Goal: Task Accomplishment & Management: Complete application form

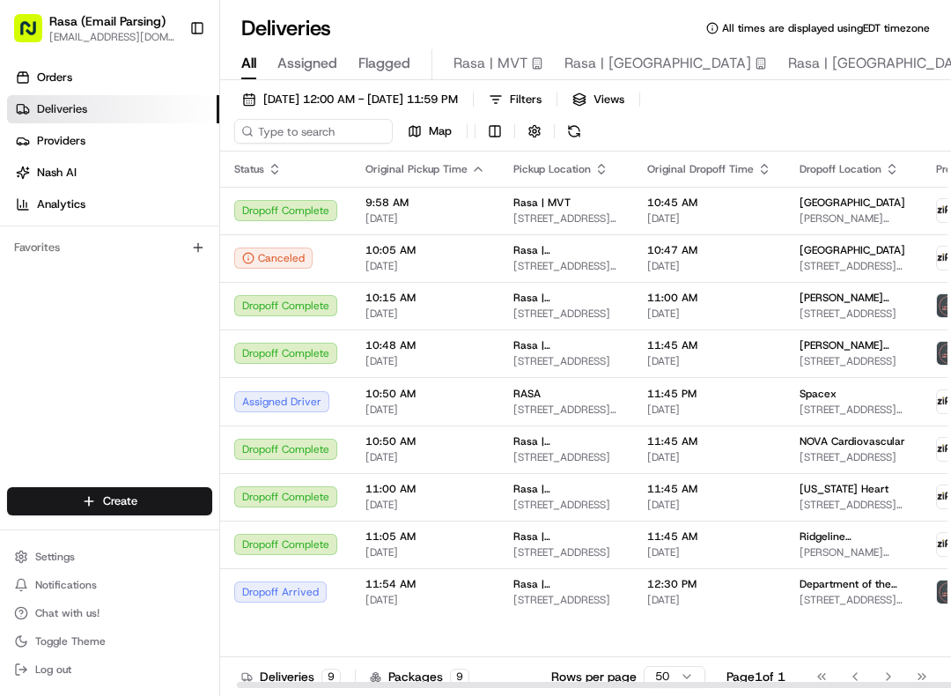
scroll to position [0, 20]
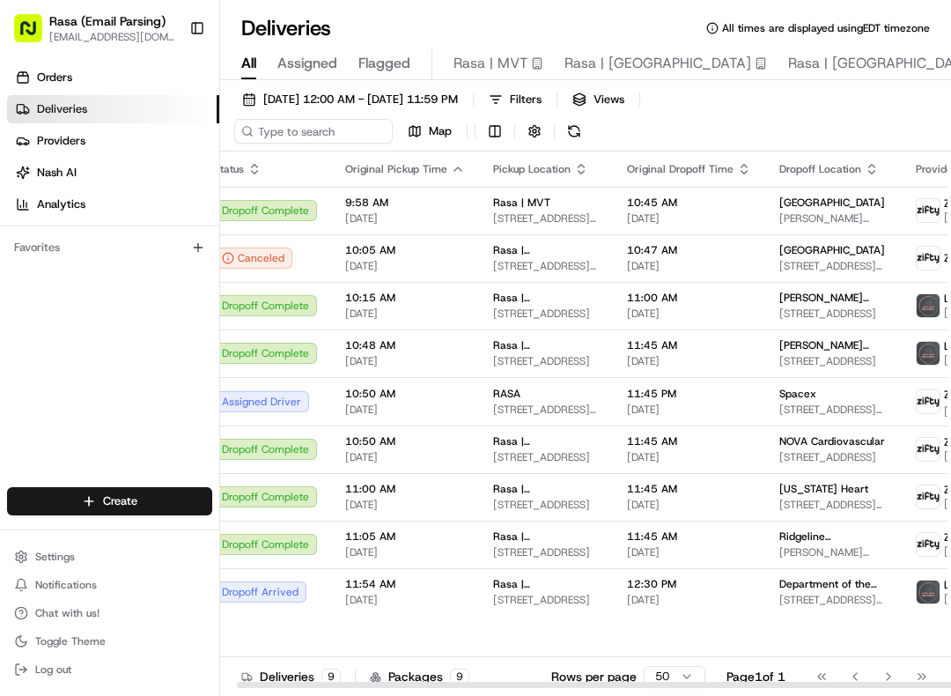
click at [501, 68] on span "Rasa | MVT" at bounding box center [491, 63] width 74 height 21
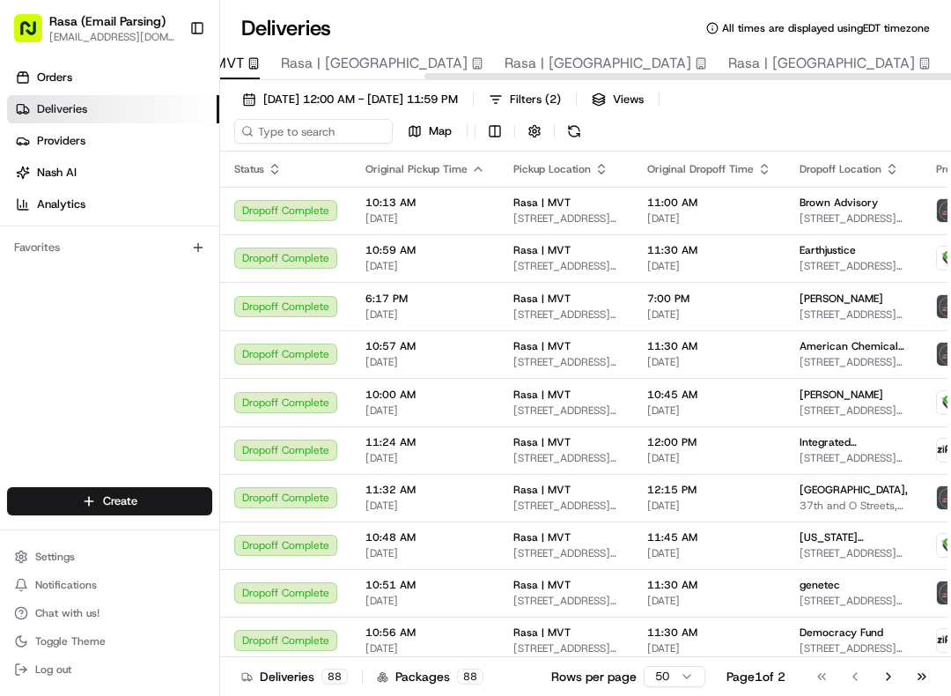
scroll to position [0, 283]
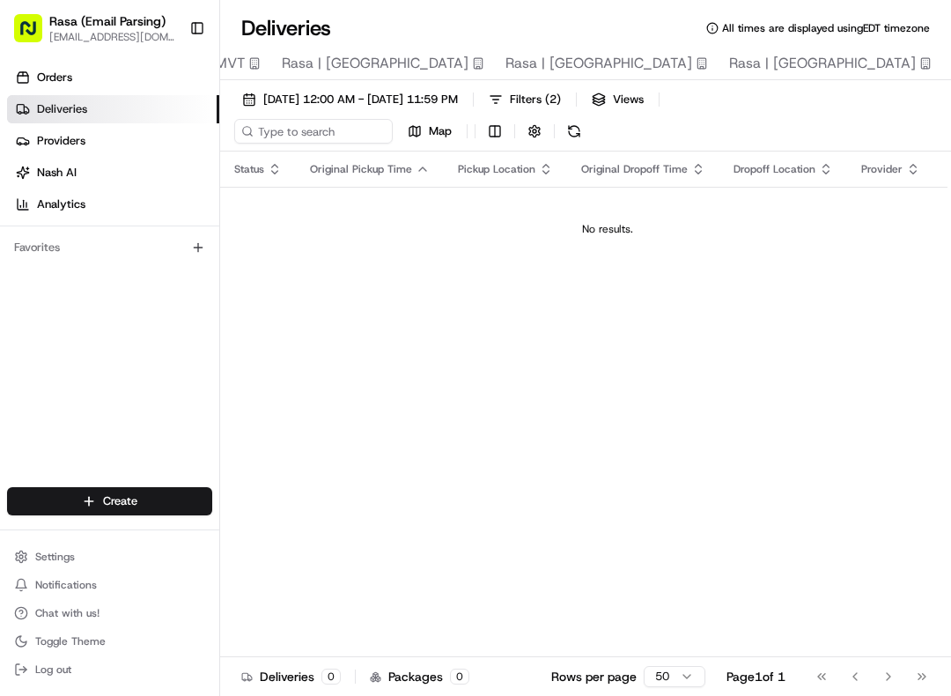
click at [422, 94] on span "08/01/2025 12:00 AM - 08/31/2025 11:59 PM" at bounding box center [360, 100] width 195 height 16
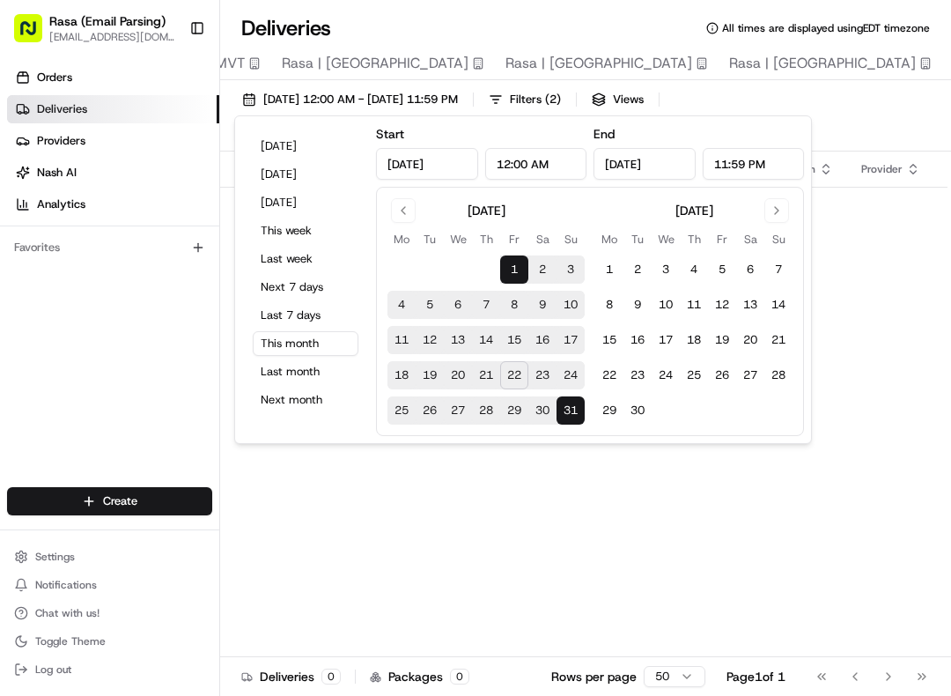
click at [519, 369] on button "22" at bounding box center [514, 375] width 28 height 28
type input "Aug 22, 2025"
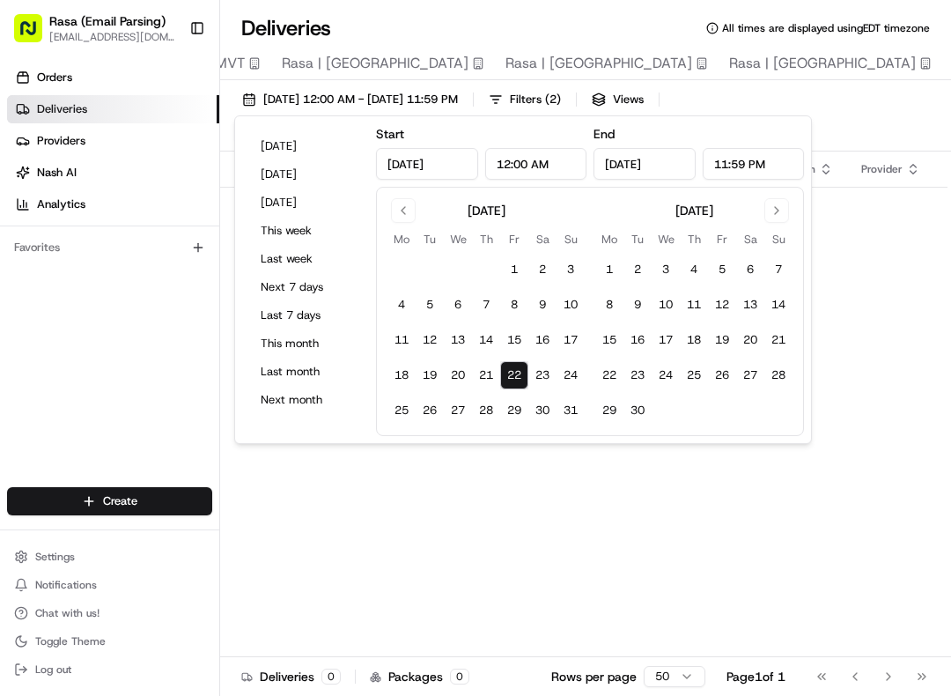
click at [466, 538] on div "Status Original Pickup Time Pickup Location Original Dropoff Time Dropoff Locat…" at bounding box center [607, 420] width 774 height 537
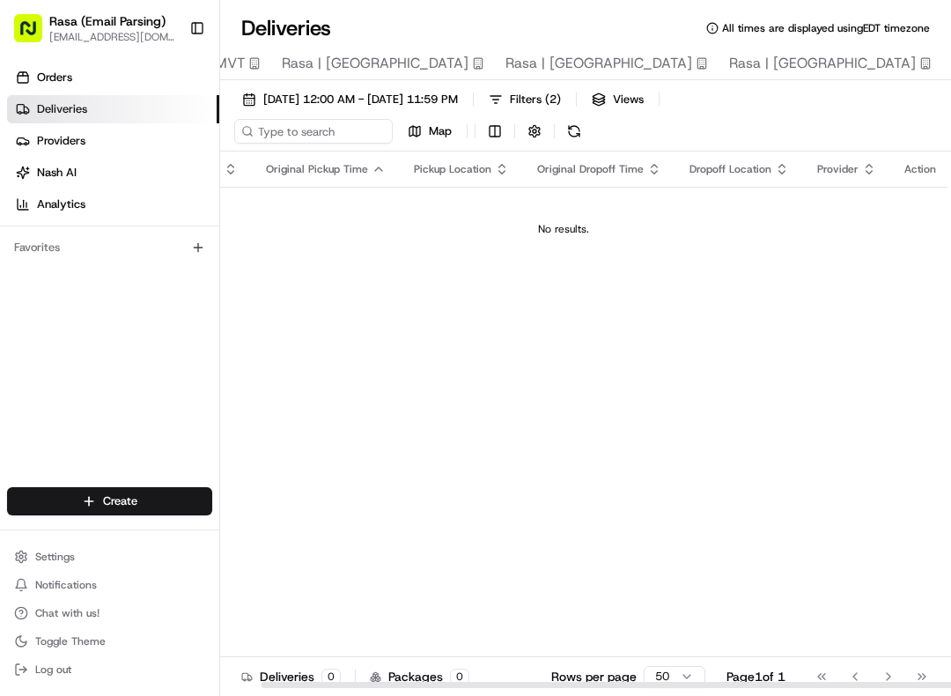
scroll to position [0, 42]
click at [411, 103] on span "[DATE] 12:00 AM - [DATE] 11:59 PM" at bounding box center [360, 100] width 195 height 16
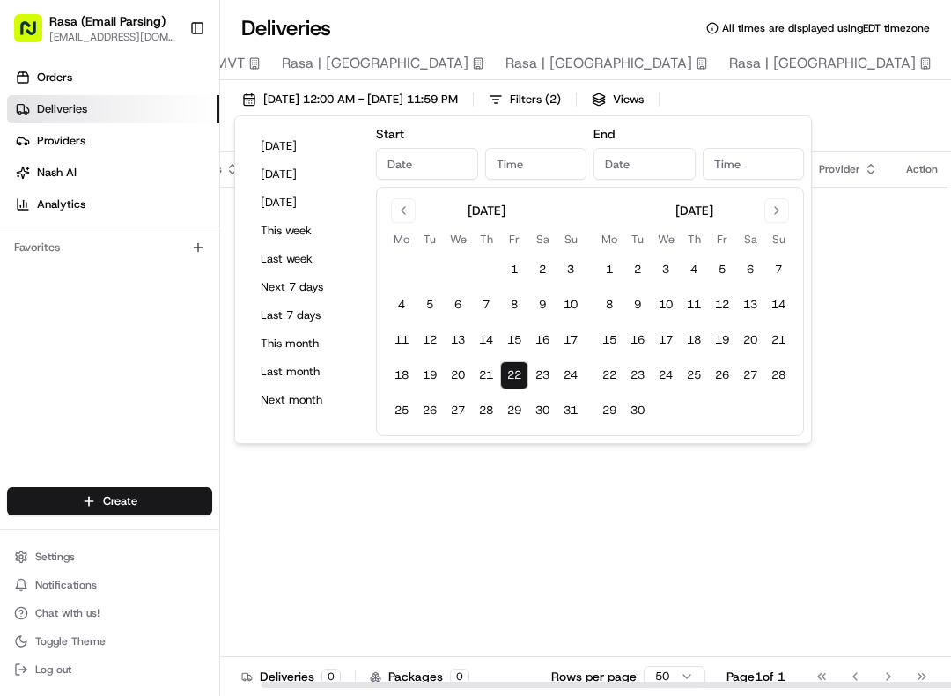
type input "Aug 22, 2025"
type input "12:00 AM"
type input "Aug 22, 2025"
type input "11:59 PM"
click at [522, 373] on button "22" at bounding box center [514, 375] width 28 height 28
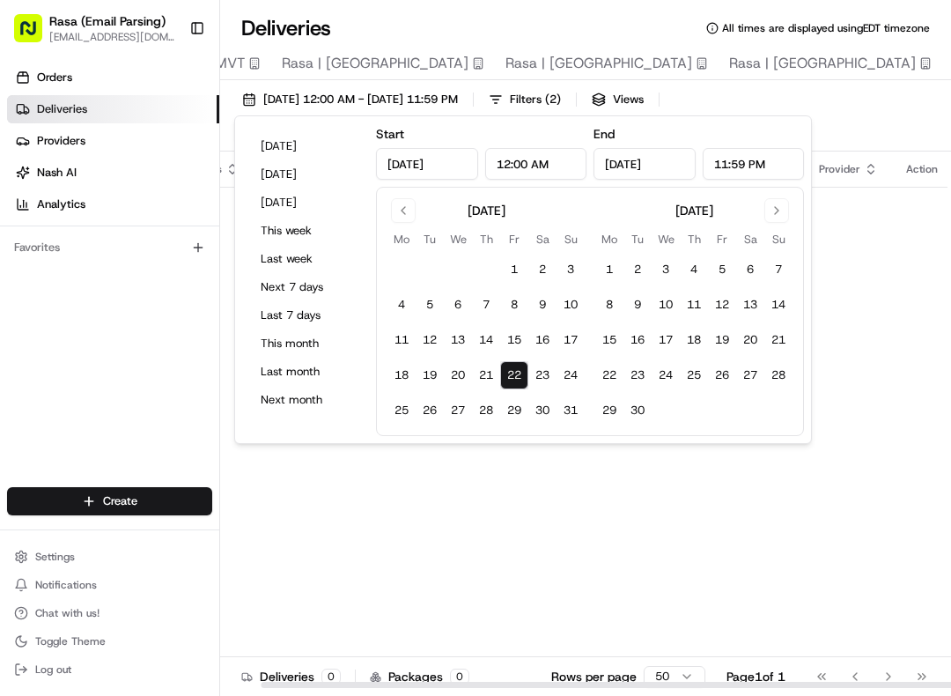
click at [549, 536] on div "Status Original Pickup Time Pickup Location Original Dropoff Time Dropoff Locat…" at bounding box center [565, 420] width 774 height 537
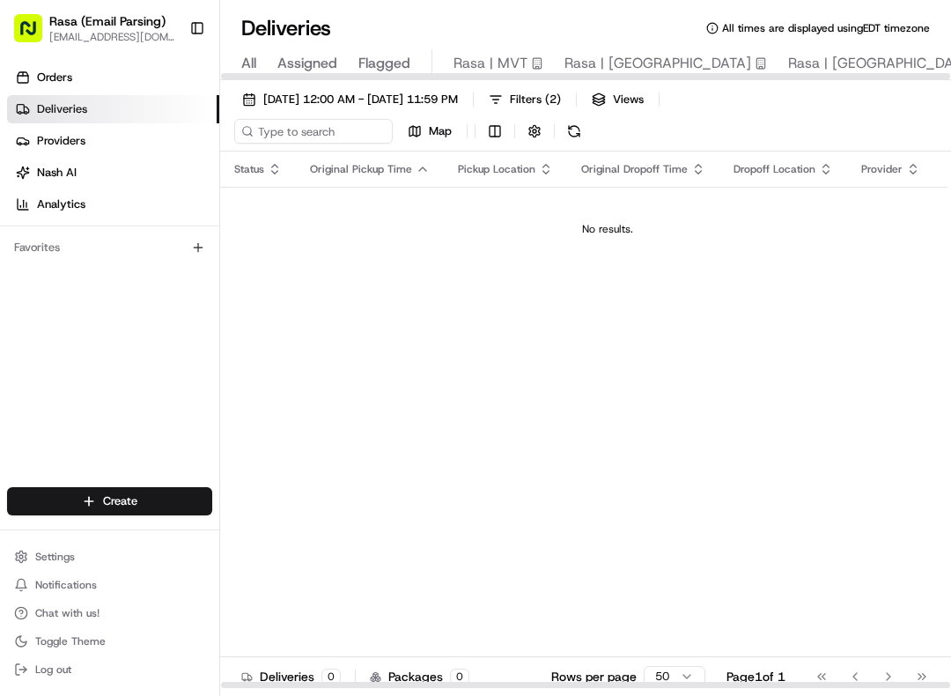
scroll to position [0, 0]
click at [279, 58] on span "Assigned" at bounding box center [307, 63] width 60 height 21
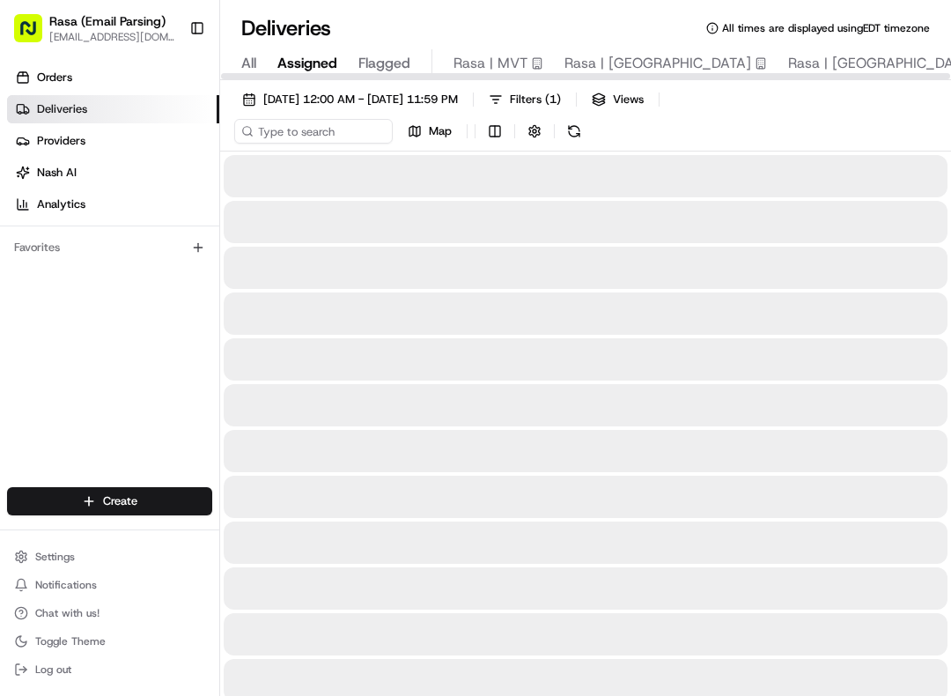
click at [278, 58] on span "Assigned" at bounding box center [307, 63] width 60 height 21
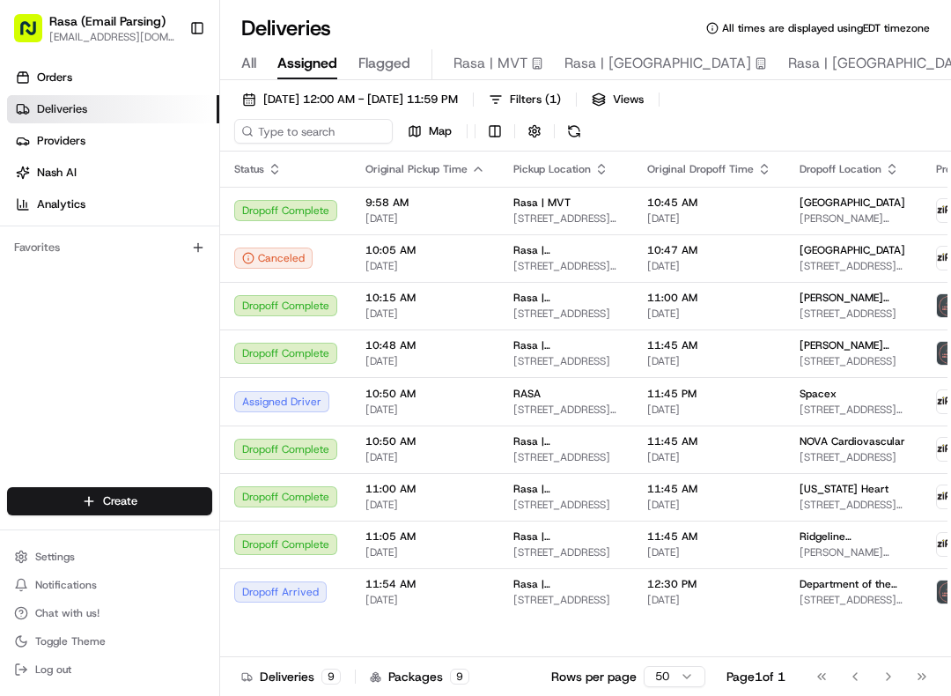
click at [245, 57] on span "All" at bounding box center [248, 63] width 15 height 21
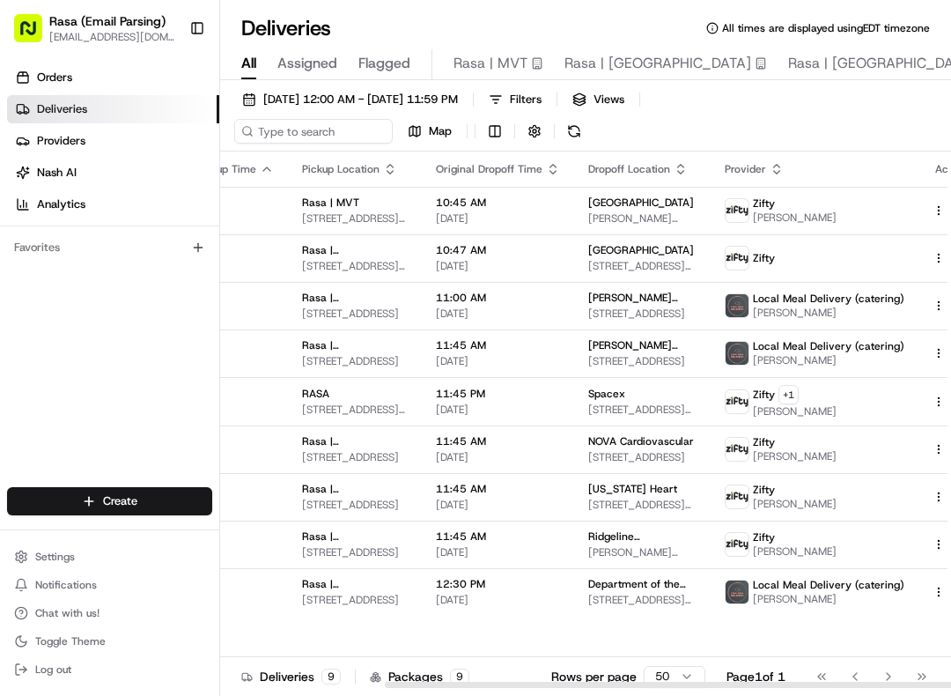
scroll to position [0, 211]
click at [950, 396] on button at bounding box center [960, 401] width 21 height 21
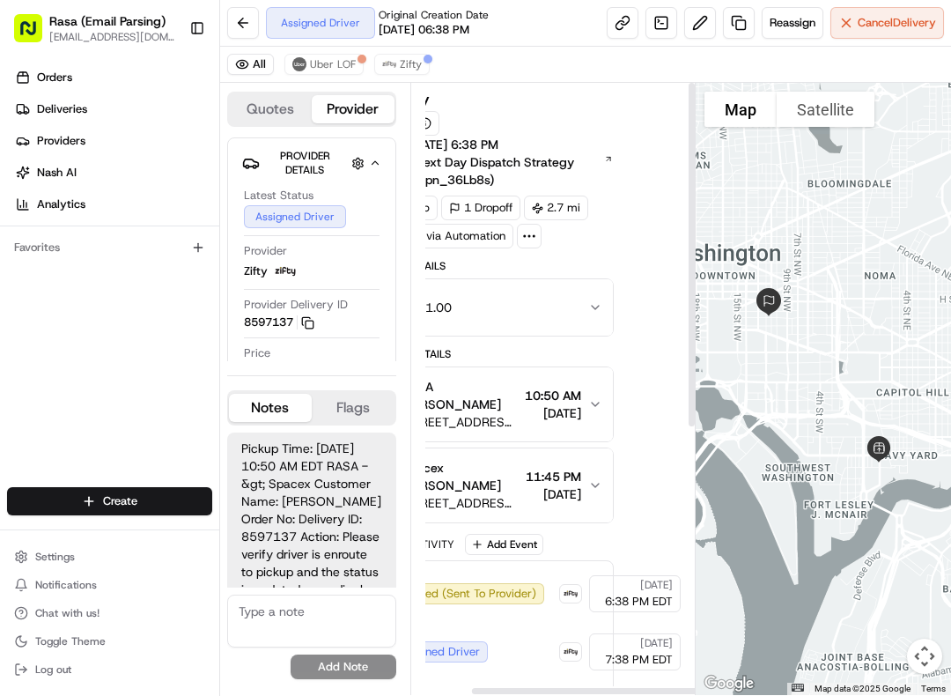
scroll to position [0, 69]
click at [235, 24] on button at bounding box center [243, 23] width 32 height 32
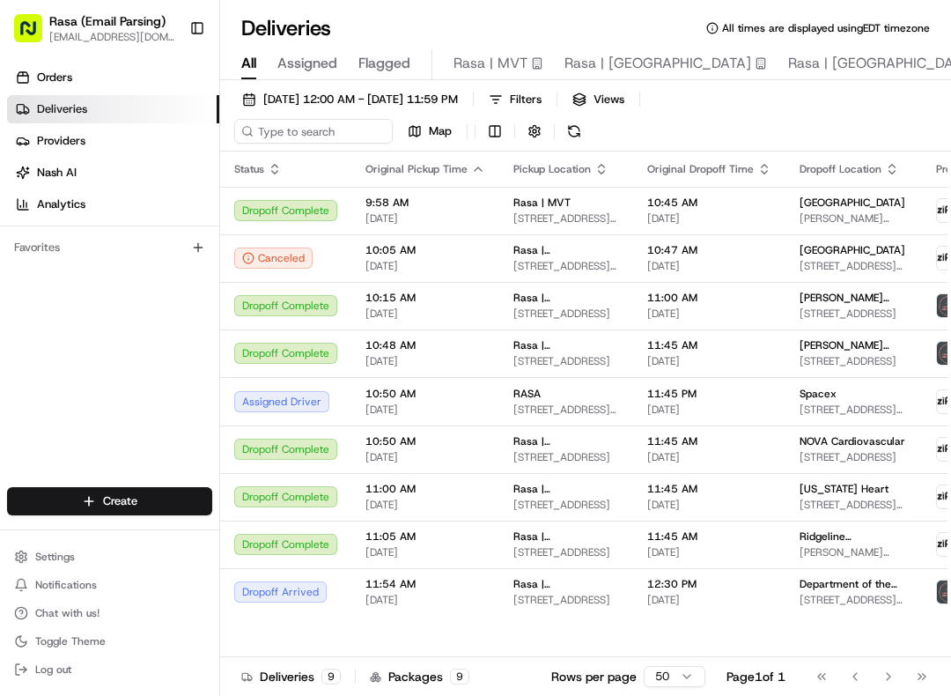
click at [590, 428] on td "Rasa | [GEOGRAPHIC_DATA][STREET_ADDRESS]" at bounding box center [566, 449] width 134 height 48
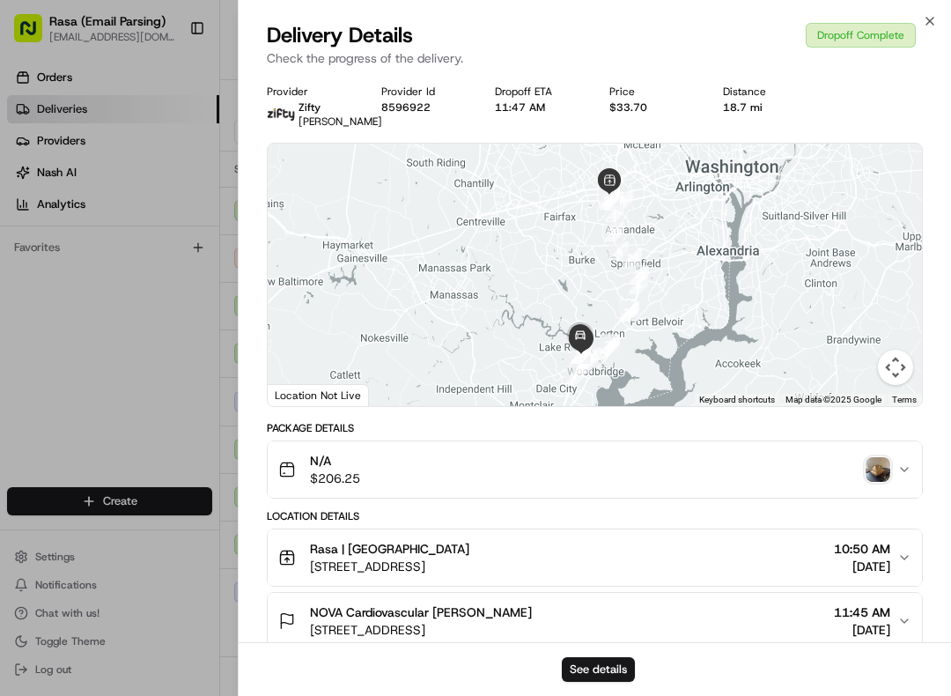
click at [216, 424] on div at bounding box center [475, 348] width 951 height 696
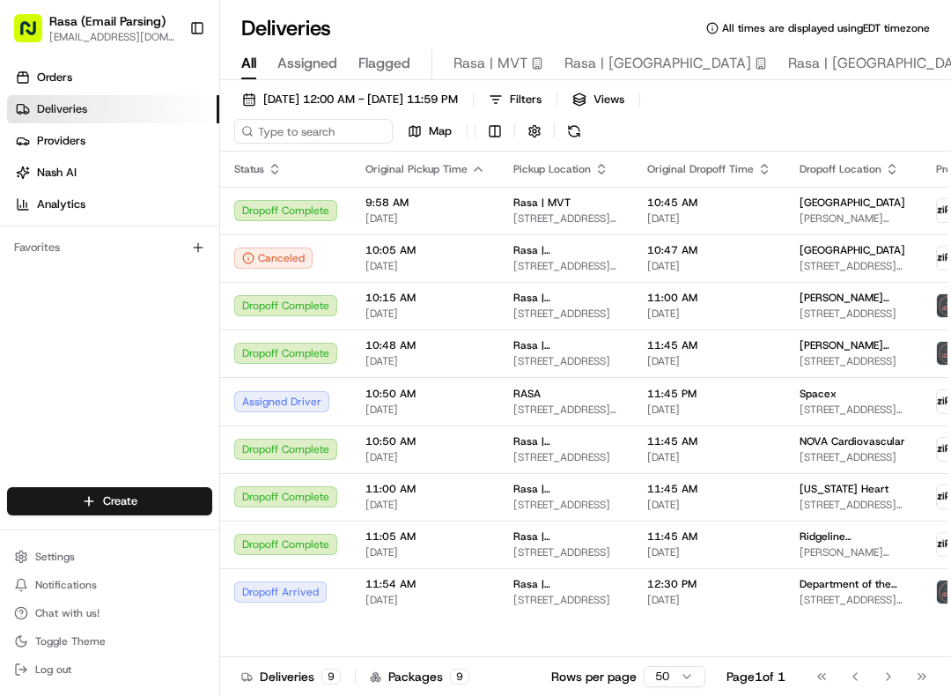
click at [733, 391] on span "11:45 PM" at bounding box center [709, 394] width 124 height 14
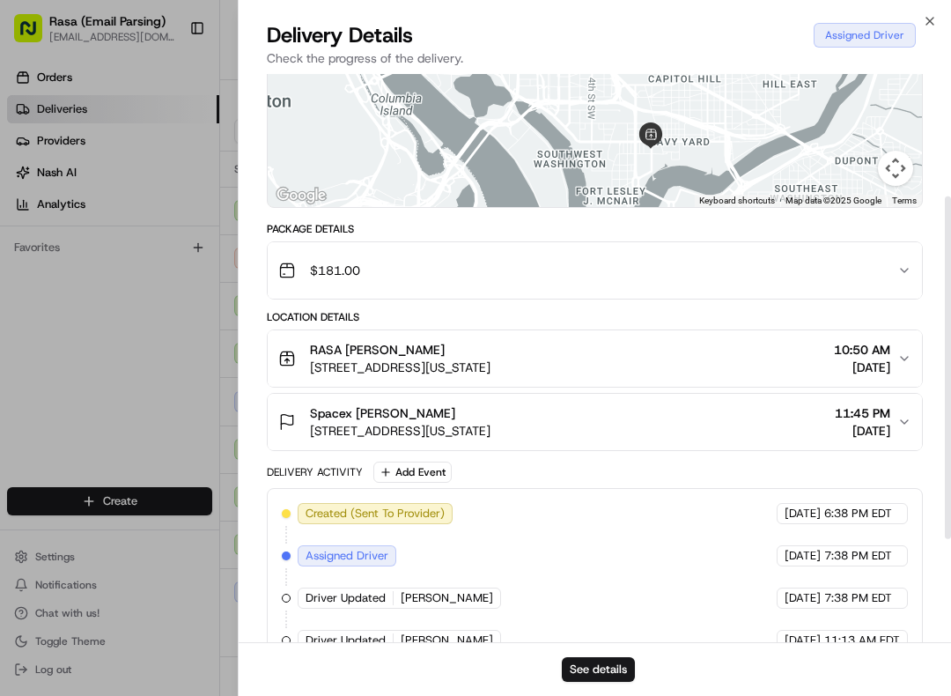
scroll to position [203, 0]
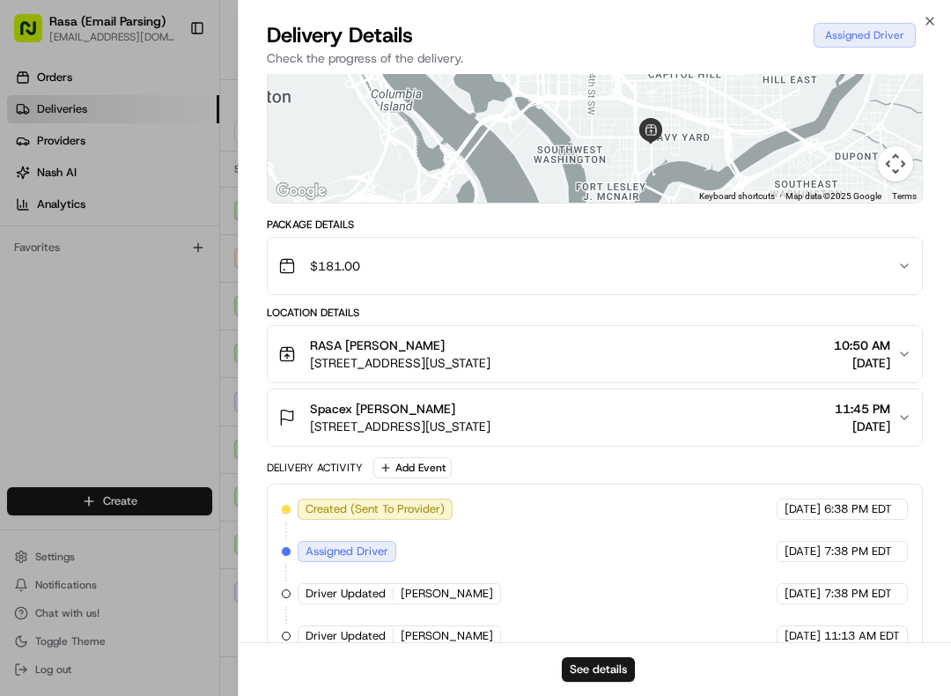
click at [867, 418] on span "11:45 PM" at bounding box center [862, 409] width 55 height 18
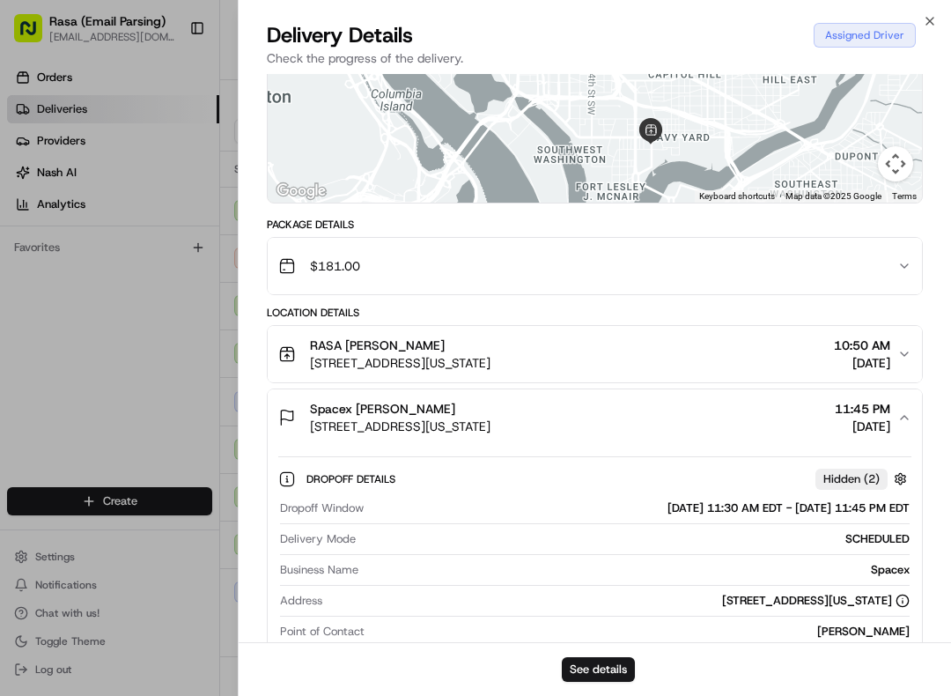
click at [872, 435] on span "[DATE]" at bounding box center [862, 427] width 55 height 18
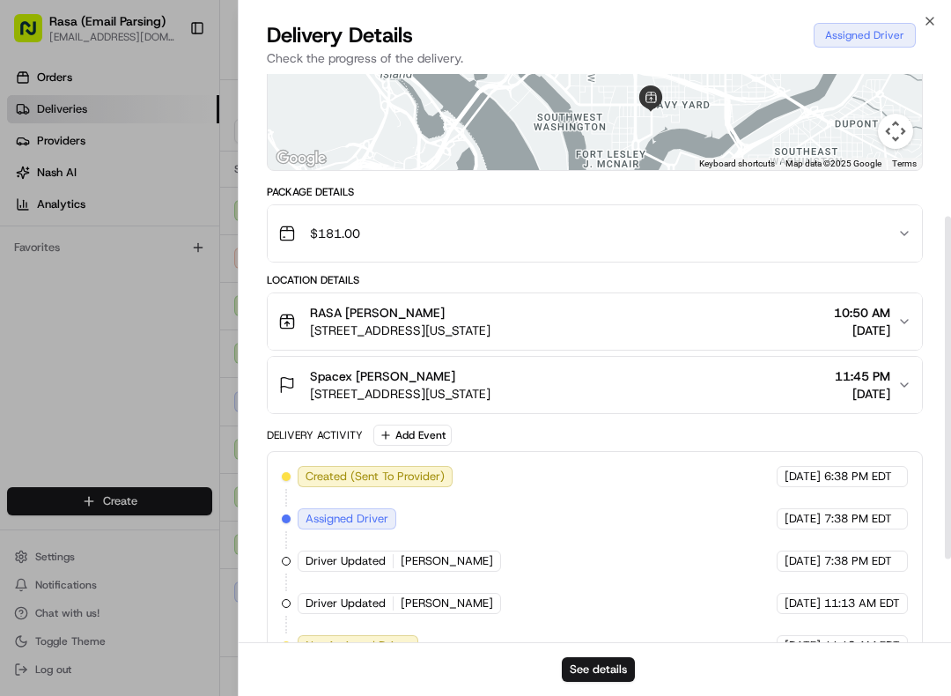
scroll to position [240, 0]
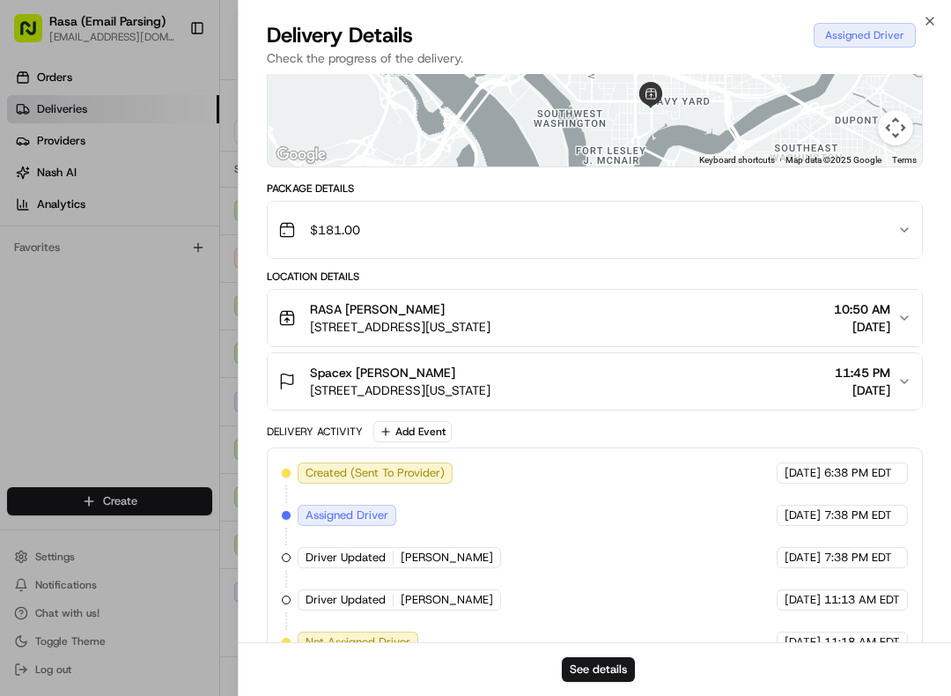
click at [215, 389] on div at bounding box center [475, 348] width 951 height 696
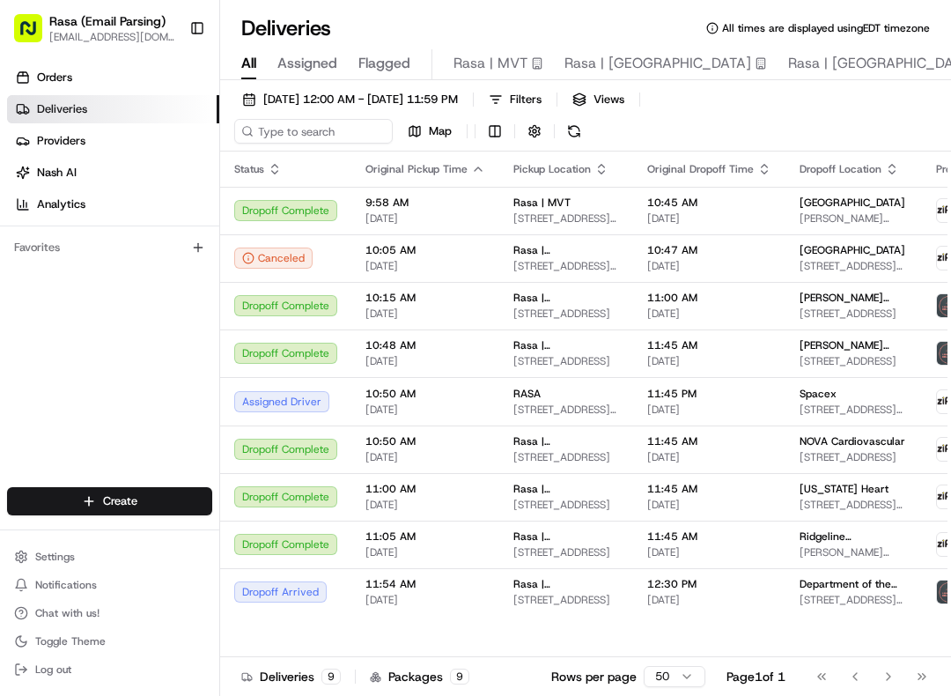
click at [839, 390] on div "Spacex" at bounding box center [854, 394] width 108 height 14
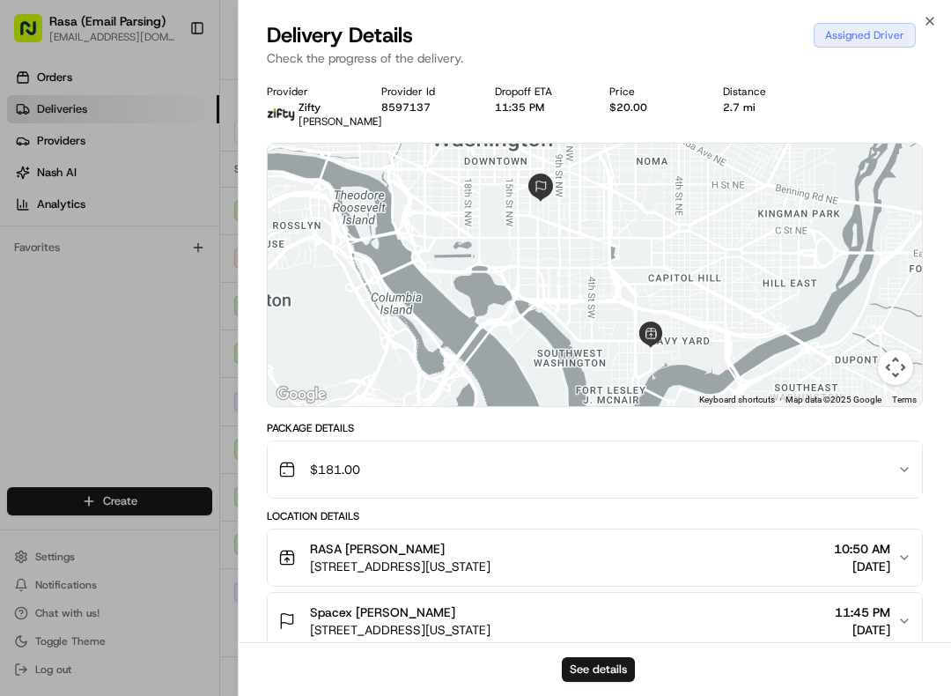
click at [228, 380] on div at bounding box center [475, 348] width 951 height 696
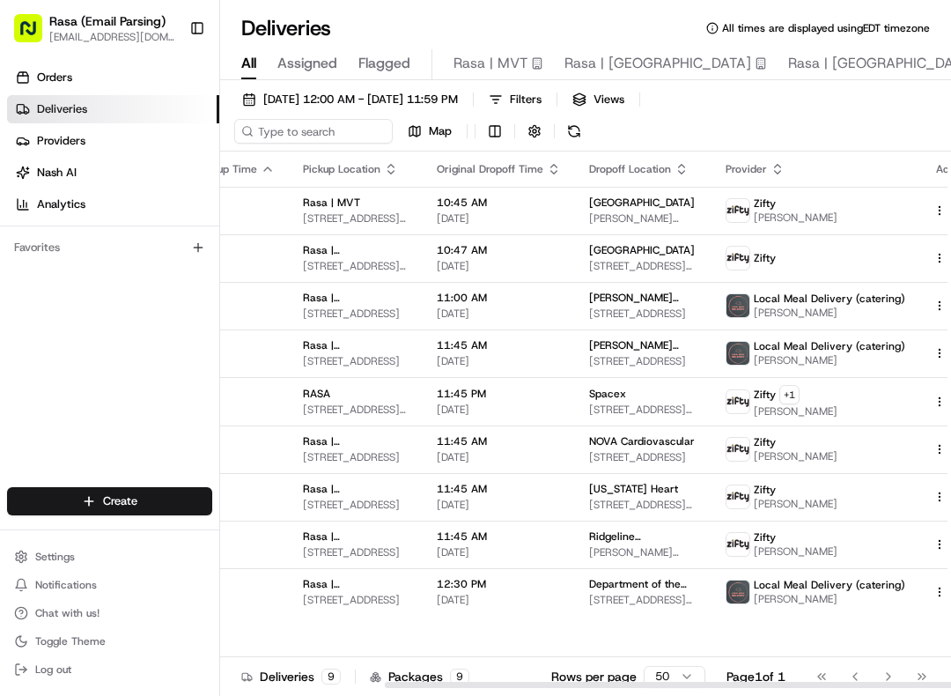
scroll to position [0, 211]
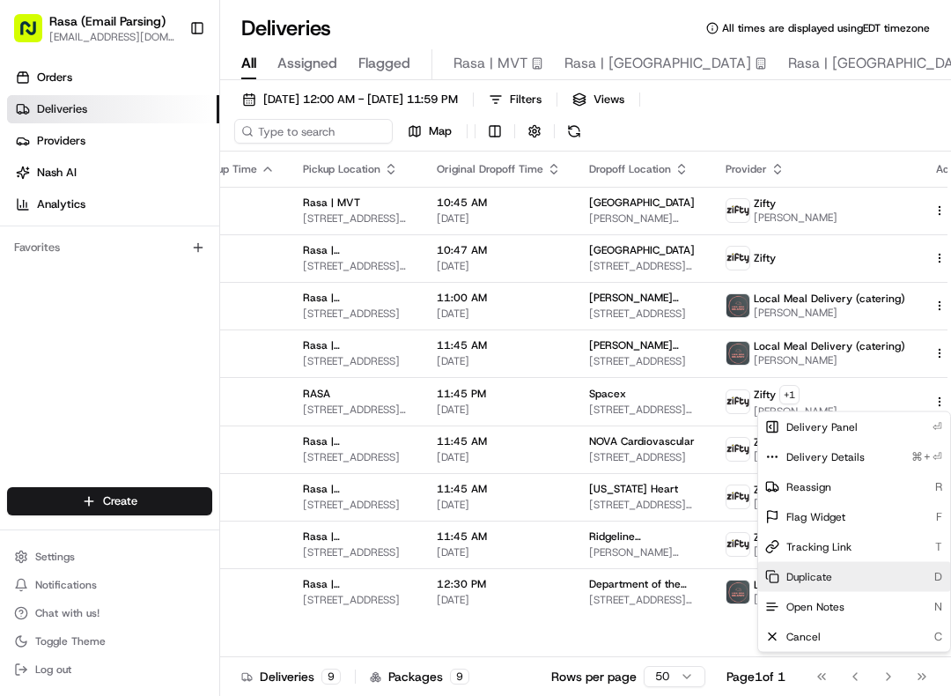
click at [848, 564] on div "Duplicate D" at bounding box center [854, 577] width 192 height 30
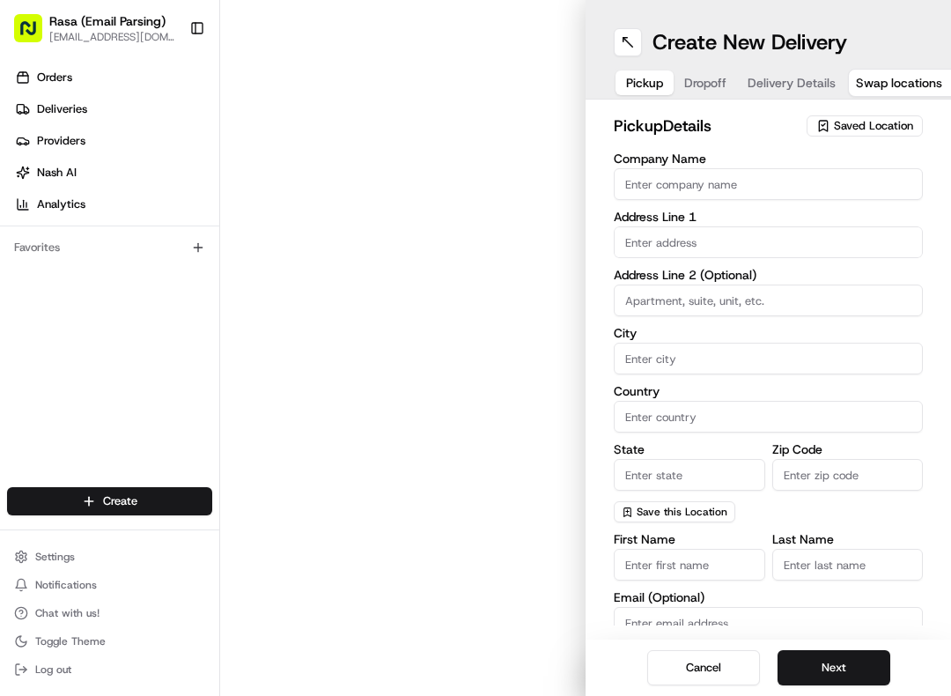
type input "RASA"
type input "[US_STATE]"
type input "US"
type input "DC"
type input "20003"
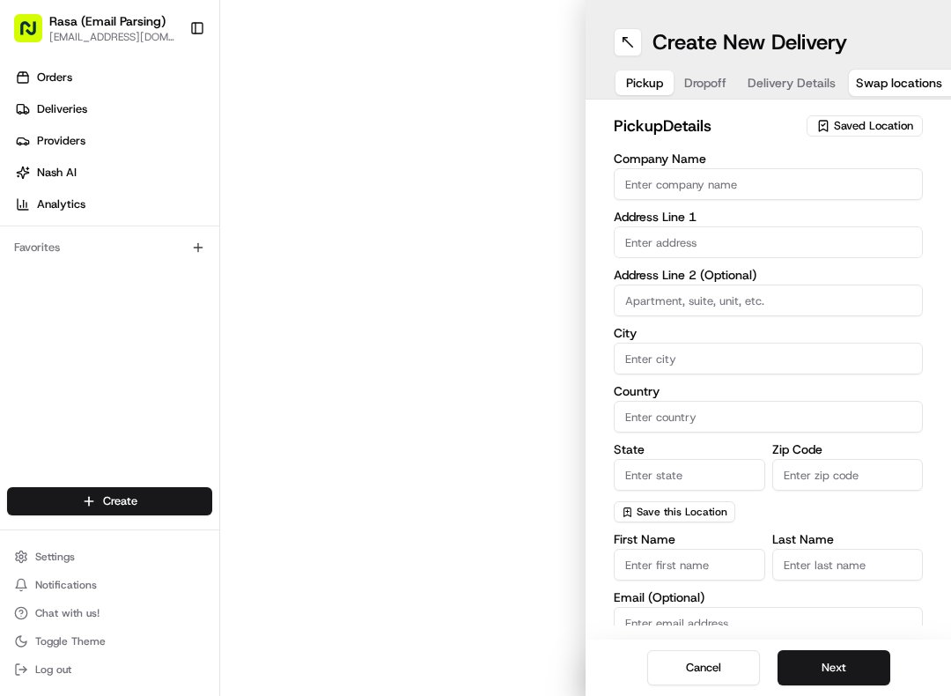
type input "Olga"
type input "Alvarez"
type input "+1 202 549 0590"
type textarea "N/A"
type input "1247 1st St SE"
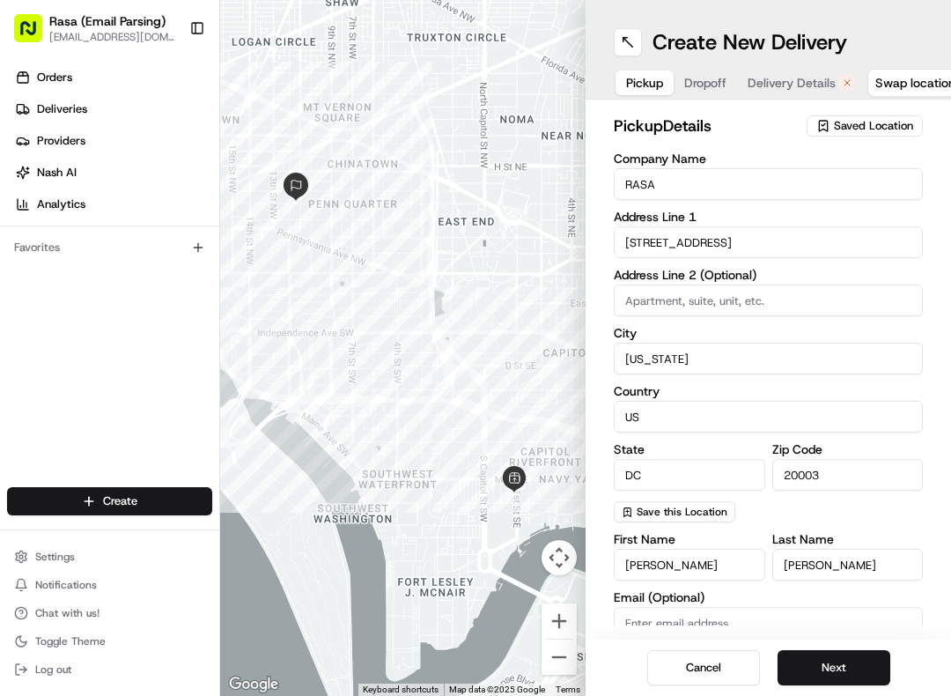
click at [718, 93] on button "Dropoff" at bounding box center [705, 82] width 63 height 25
click at [800, 78] on span "Delivery Details" at bounding box center [792, 83] width 88 height 18
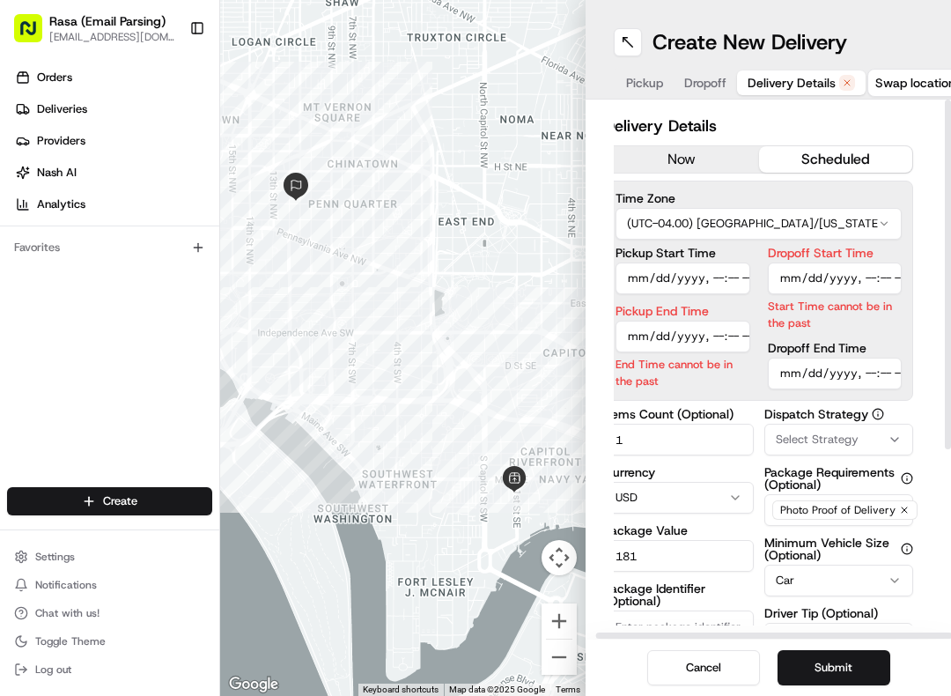
scroll to position [0, 10]
click at [897, 374] on input "Dropoff End Time" at bounding box center [835, 374] width 135 height 32
type input "2025-08-22T11:45"
click at [863, 658] on button "Submit" at bounding box center [834, 667] width 113 height 35
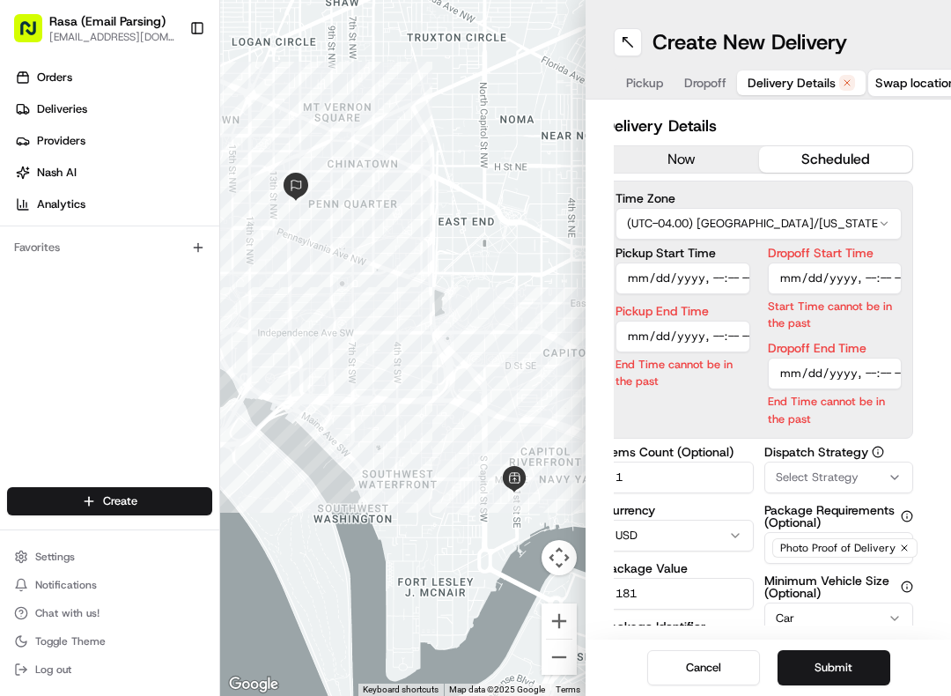
click at [868, 656] on button "Submit" at bounding box center [834, 667] width 113 height 35
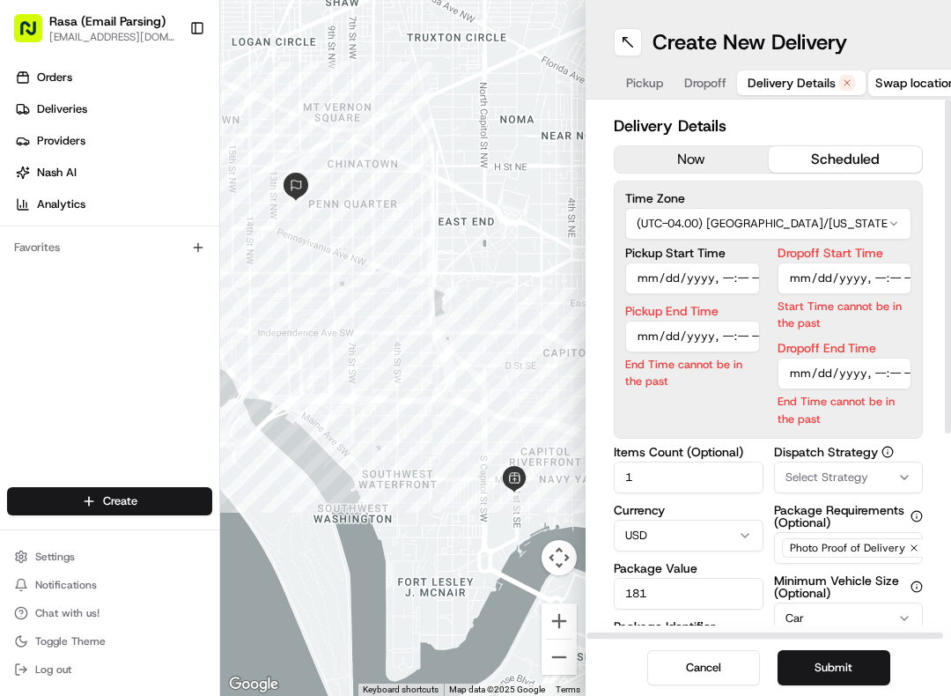
scroll to position [0, 0]
click at [849, 654] on button "Submit" at bounding box center [834, 667] width 113 height 35
click at [848, 672] on button "Submit" at bounding box center [834, 667] width 113 height 35
click at [851, 662] on button "Submit" at bounding box center [834, 667] width 113 height 35
click at [855, 664] on button "Submit" at bounding box center [834, 667] width 113 height 35
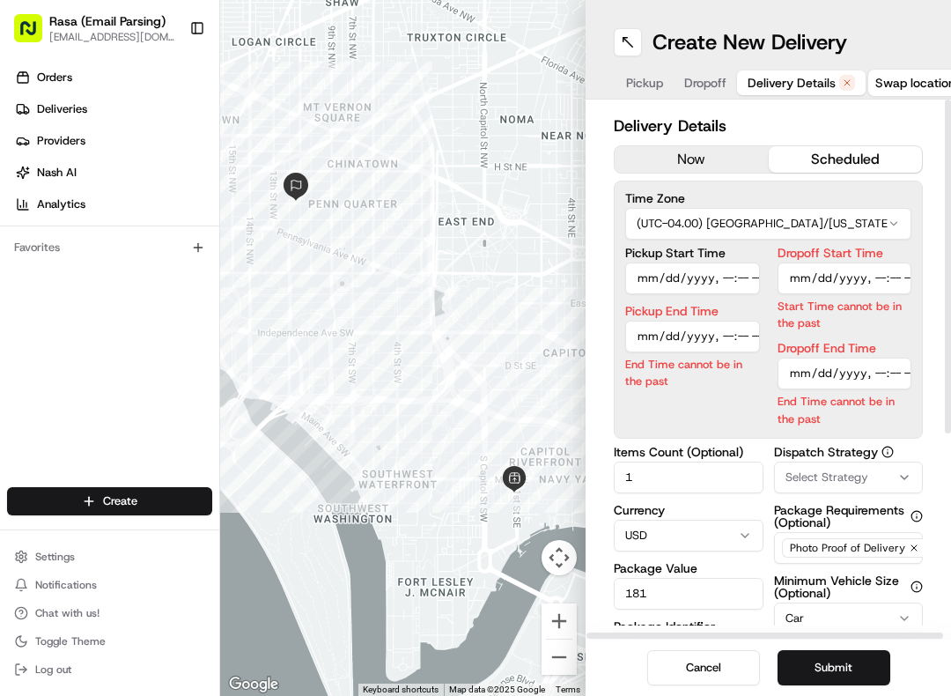
click at [854, 663] on button "Submit" at bounding box center [834, 667] width 113 height 35
click at [841, 665] on button "Submit" at bounding box center [834, 667] width 113 height 35
click at [832, 665] on button "Submit" at bounding box center [834, 667] width 113 height 35
click at [846, 675] on button "Submit" at bounding box center [834, 667] width 113 height 35
click at [850, 662] on button "Submit" at bounding box center [834, 667] width 113 height 35
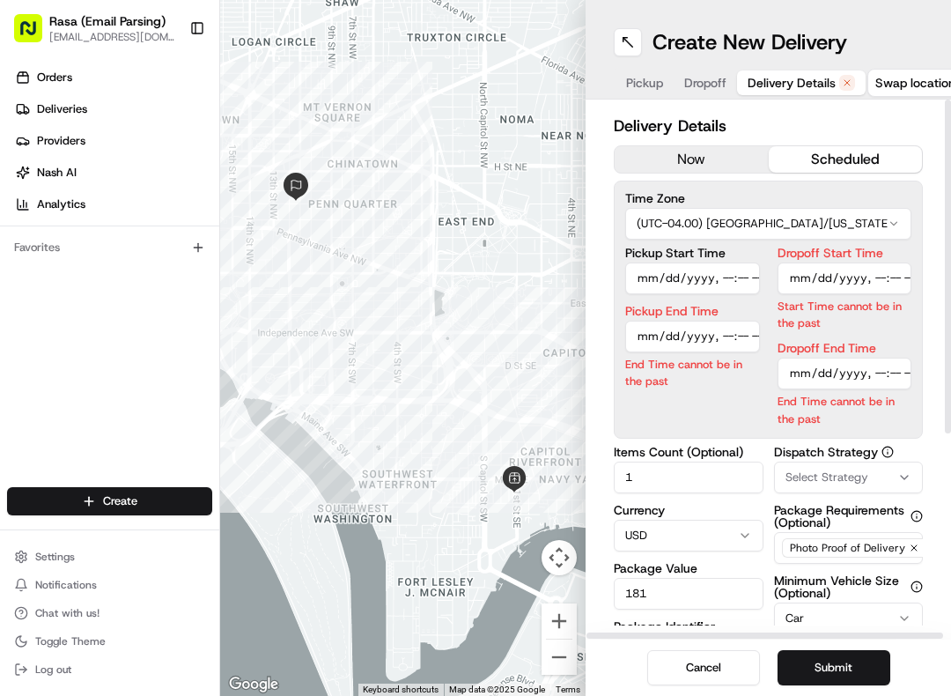
click at [849, 662] on button "Submit" at bounding box center [834, 667] width 113 height 35
click at [847, 662] on button "Submit" at bounding box center [834, 667] width 113 height 35
click at [849, 677] on button "Submit" at bounding box center [834, 667] width 113 height 35
click at [848, 677] on button "Submit" at bounding box center [834, 667] width 113 height 35
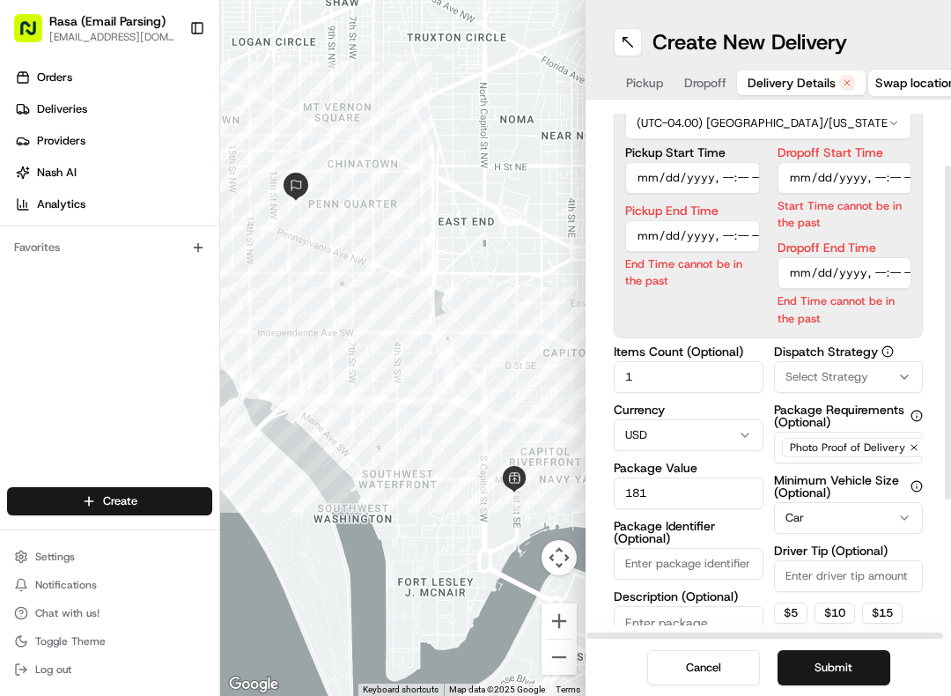
scroll to position [97, -1]
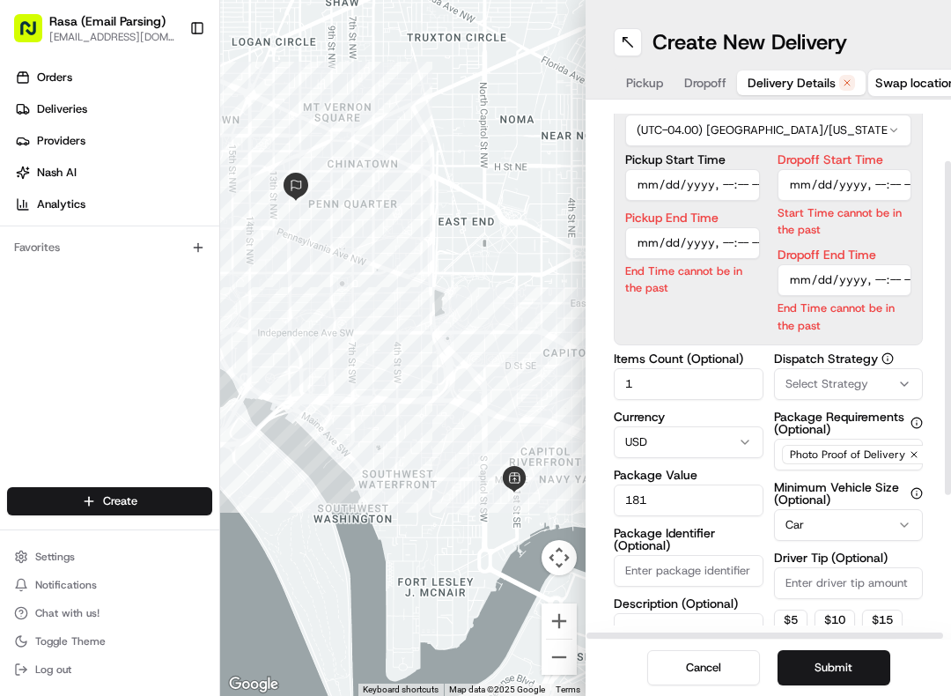
click at [840, 654] on button "Submit" at bounding box center [834, 667] width 113 height 35
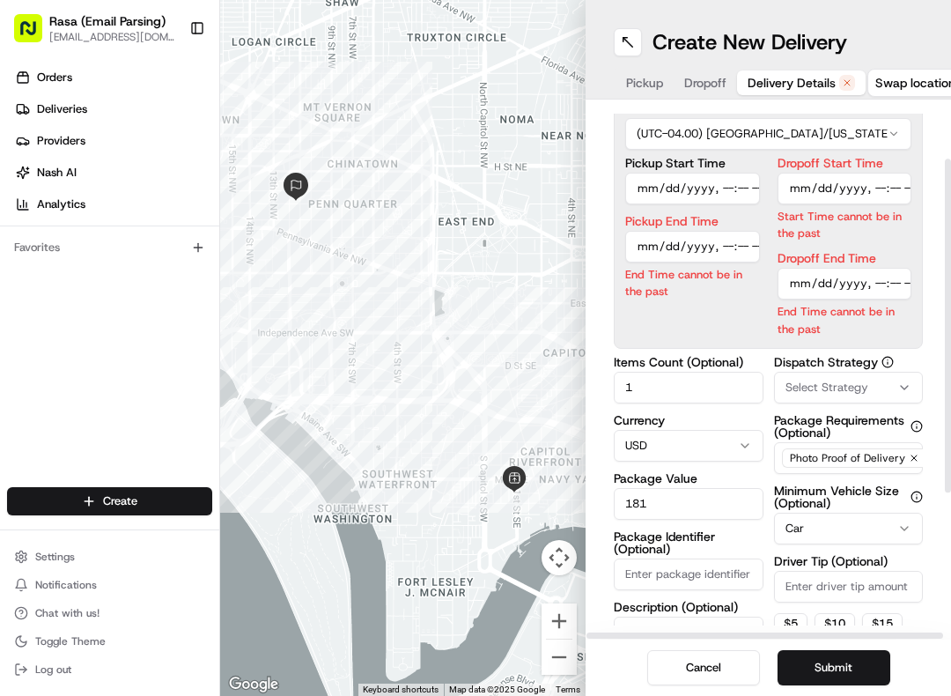
scroll to position [89, 0]
click at [839, 654] on button "Submit" at bounding box center [834, 667] width 113 height 35
click at [846, 661] on button "Submit" at bounding box center [834, 667] width 113 height 35
click at [861, 662] on button "Submit" at bounding box center [834, 667] width 113 height 35
click at [861, 661] on button "Submit" at bounding box center [834, 667] width 113 height 35
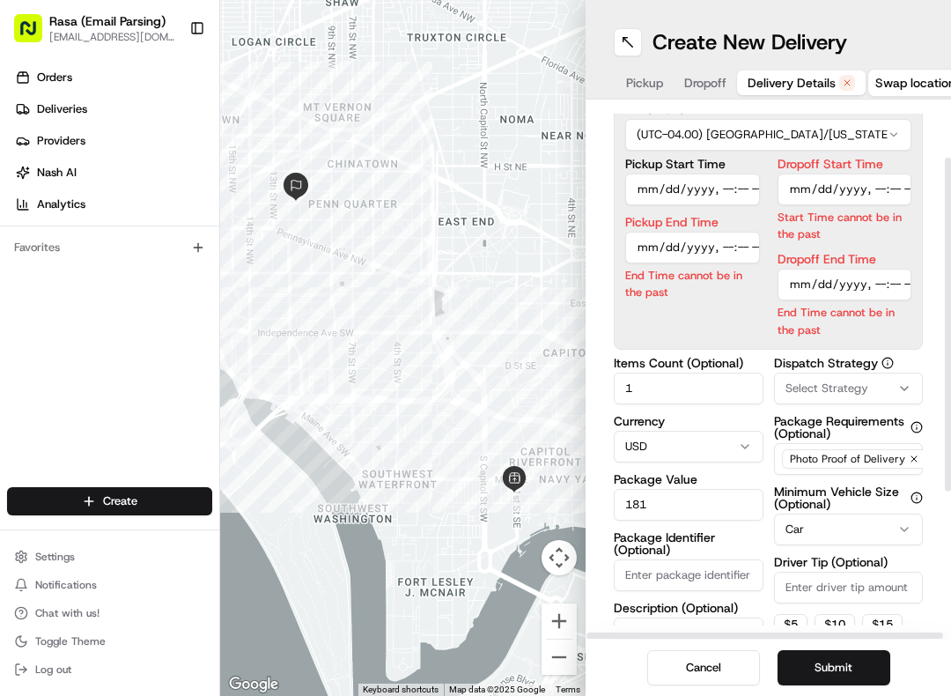
click at [842, 670] on button "Submit" at bounding box center [834, 667] width 113 height 35
click at [845, 665] on button "Submit" at bounding box center [834, 667] width 113 height 35
click at [821, 678] on button "Submit" at bounding box center [834, 667] width 113 height 35
click at [854, 666] on button "Submit" at bounding box center [834, 667] width 113 height 35
click at [832, 666] on button "Submit" at bounding box center [834, 667] width 113 height 35
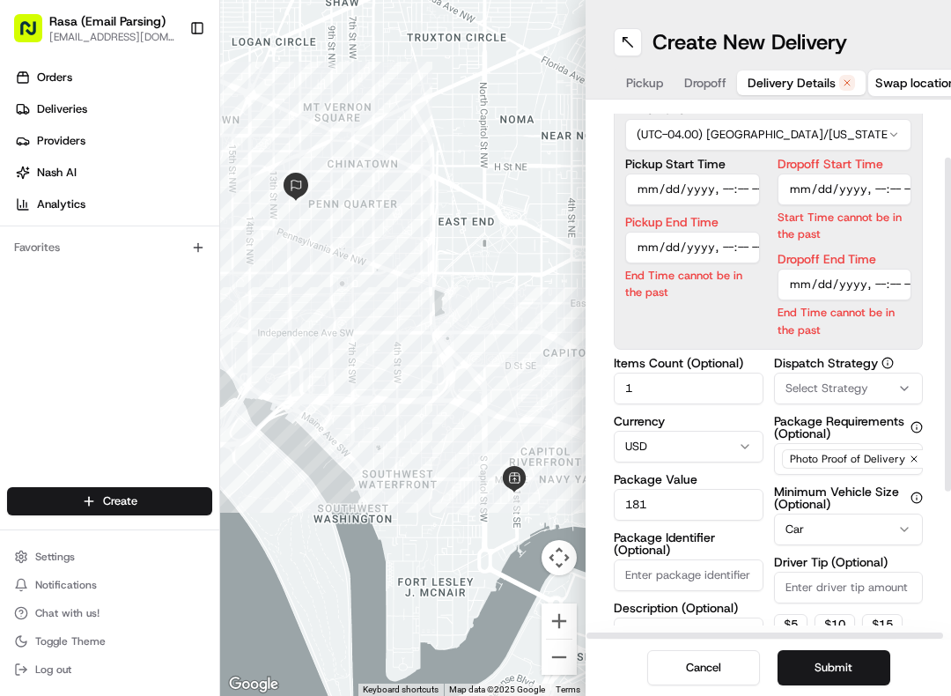
click at [861, 652] on button "Submit" at bounding box center [834, 667] width 113 height 35
click at [855, 650] on button "Submit" at bounding box center [834, 667] width 113 height 35
click at [854, 664] on button "Submit" at bounding box center [834, 667] width 113 height 35
click at [835, 675] on button "Submit" at bounding box center [834, 667] width 113 height 35
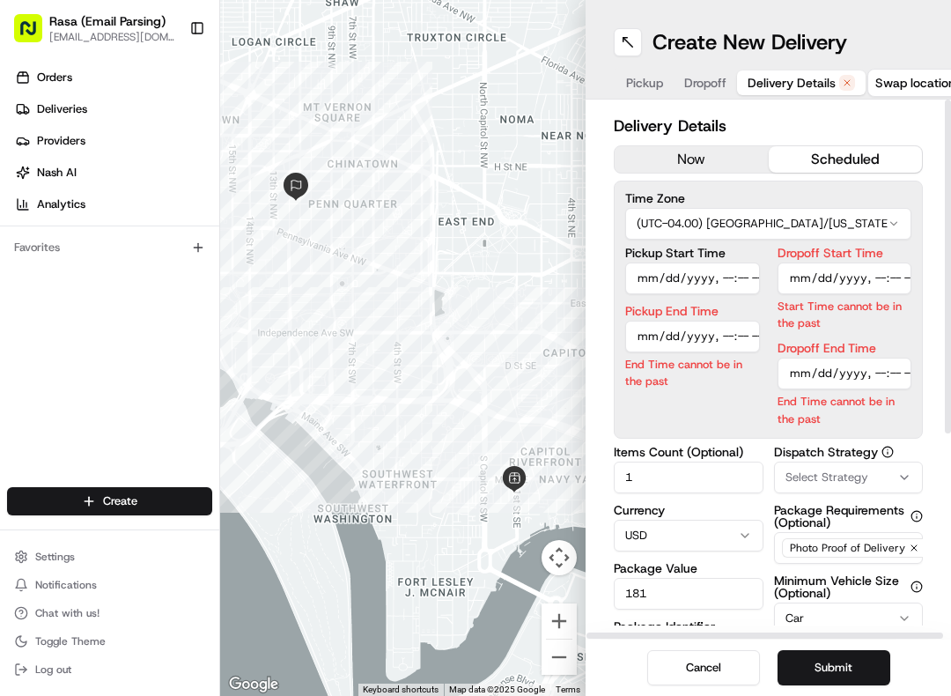
scroll to position [0, 0]
click at [741, 334] on input "Pickup End Time" at bounding box center [692, 337] width 135 height 32
type input "2025-08-22T12:20"
click at [728, 664] on button "Cancel" at bounding box center [703, 667] width 113 height 35
